Goal: Navigation & Orientation: Find specific page/section

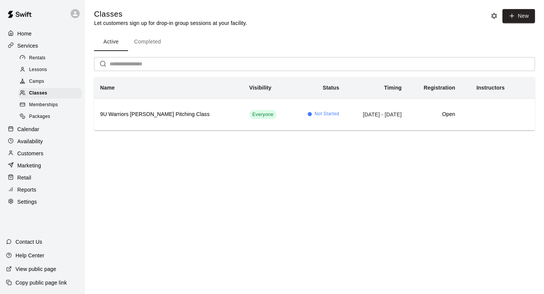
click at [35, 87] on link "Camps" at bounding box center [51, 82] width 67 height 12
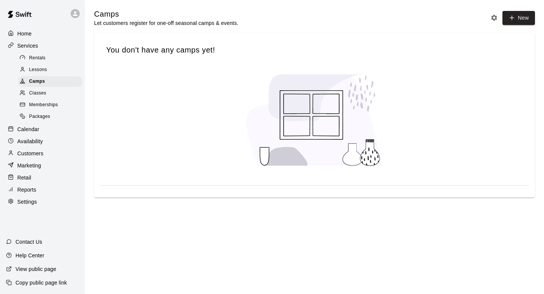
click at [36, 91] on span "Classes" at bounding box center [37, 94] width 17 height 8
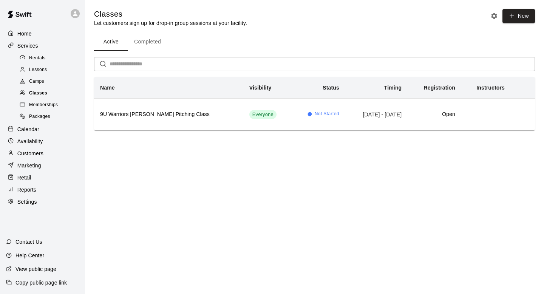
click at [36, 91] on span "Classes" at bounding box center [38, 94] width 18 height 8
click at [35, 57] on span "Rentals" at bounding box center [37, 58] width 17 height 8
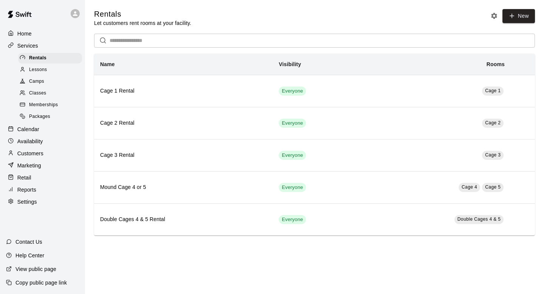
click at [43, 90] on span "Classes" at bounding box center [37, 94] width 17 height 8
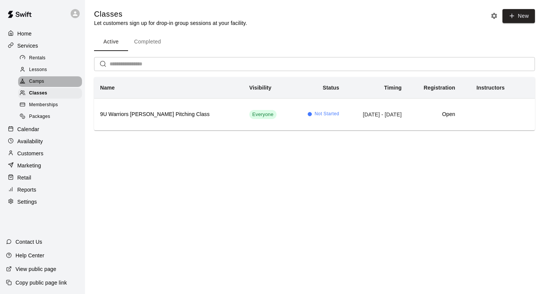
click at [42, 84] on span "Camps" at bounding box center [36, 82] width 15 height 8
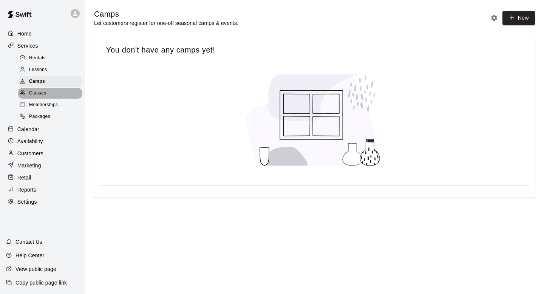
click at [45, 93] on span "Classes" at bounding box center [37, 94] width 17 height 8
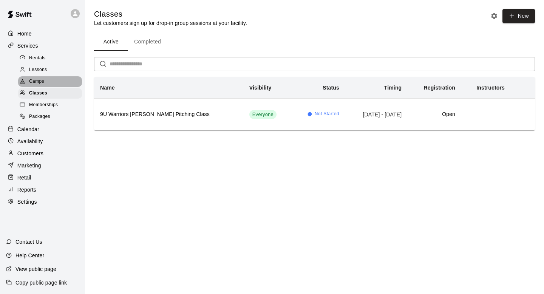
click at [44, 76] on div "Camps" at bounding box center [50, 81] width 64 height 11
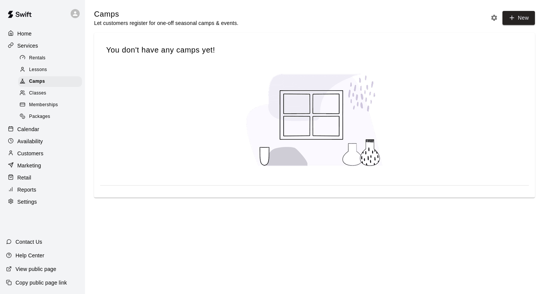
click at [44, 64] on link "Lessons" at bounding box center [51, 70] width 67 height 12
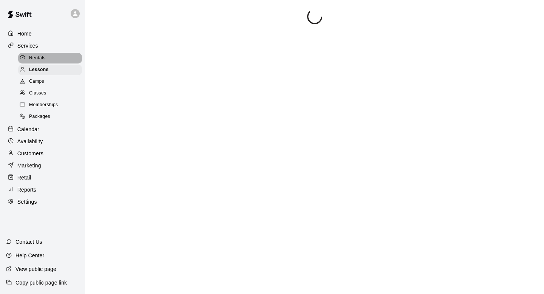
click at [44, 57] on span "Rentals" at bounding box center [37, 58] width 17 height 8
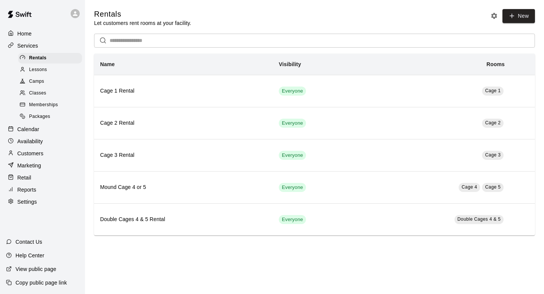
click at [52, 93] on div "Classes" at bounding box center [50, 93] width 64 height 11
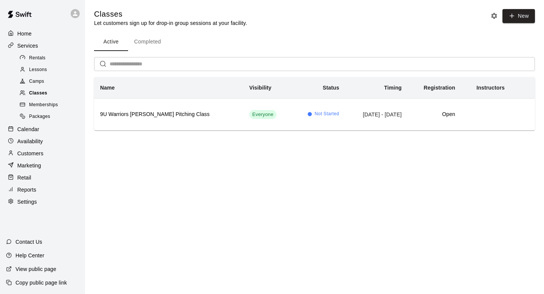
click at [52, 96] on div "Classes" at bounding box center [50, 93] width 64 height 11
click at [53, 100] on div "Memberships" at bounding box center [50, 105] width 64 height 11
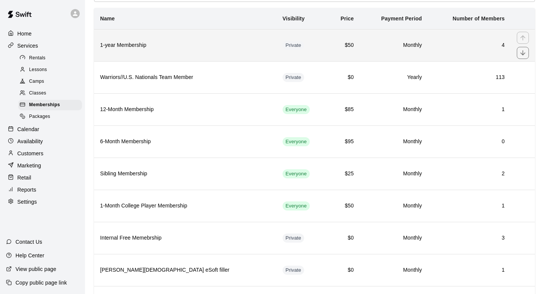
scroll to position [91, 0]
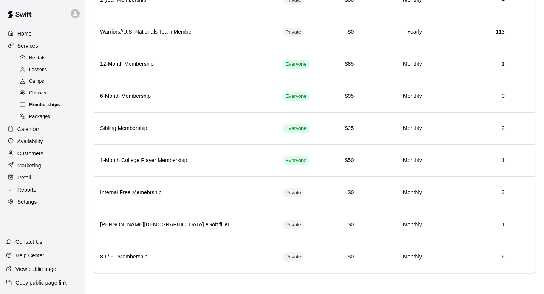
click at [40, 102] on span "Memberships" at bounding box center [44, 105] width 31 height 8
